Goal: Navigation & Orientation: Find specific page/section

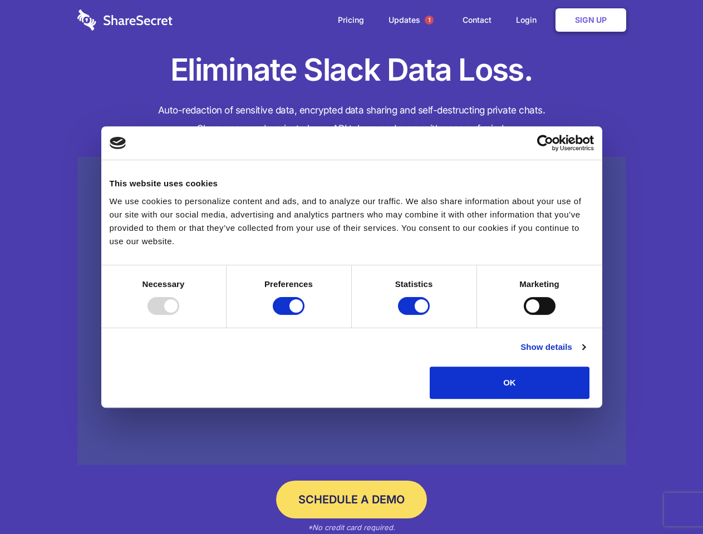
click at [179, 315] on div at bounding box center [163, 306] width 32 height 18
click at [304, 315] on input "Preferences" at bounding box center [289, 306] width 32 height 18
checkbox input "false"
click at [415, 315] on input "Statistics" at bounding box center [414, 306] width 32 height 18
checkbox input "false"
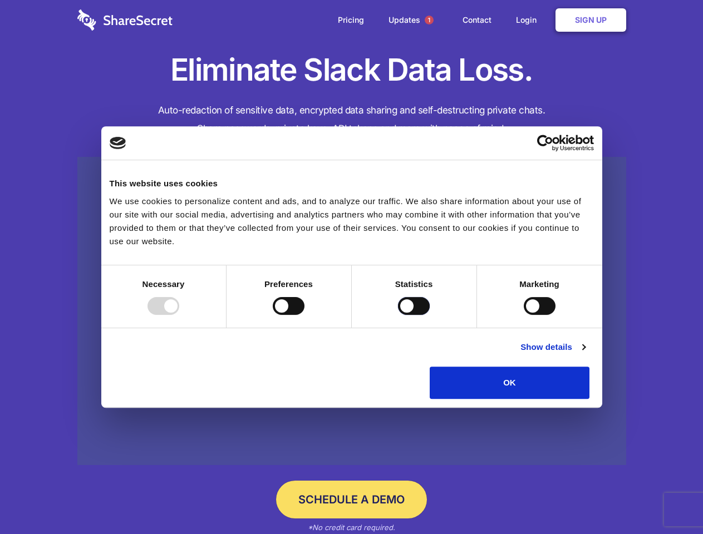
checkbox input "false"
click at [523, 315] on input "Marketing" at bounding box center [539, 306] width 32 height 18
checkbox input "true"
click at [585, 354] on link "Show details" at bounding box center [552, 346] width 65 height 13
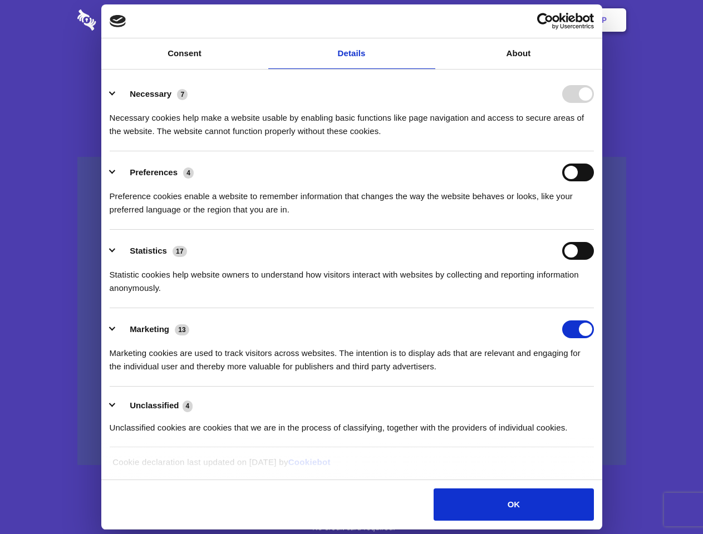
click at [594, 216] on div "Preference cookies enable a website to remember information that changes the wa…" at bounding box center [352, 198] width 484 height 35
click at [428, 20] on span "1" at bounding box center [428, 20] width 9 height 9
